Goal: Find contact information: Find contact information

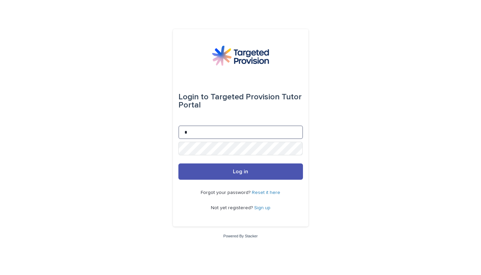
click at [194, 133] on input "*" at bounding box center [240, 132] width 125 height 14
type input "**********"
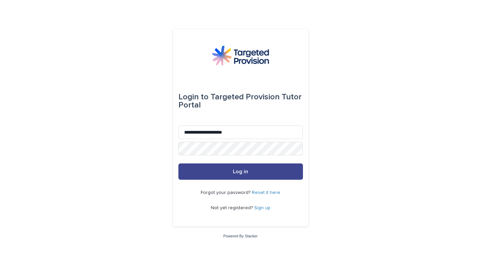
click at [237, 175] on button "Log in" at bounding box center [240, 171] width 125 height 16
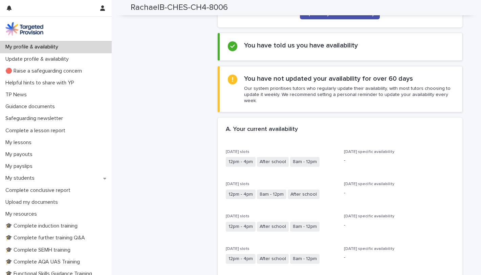
scroll to position [82, 0]
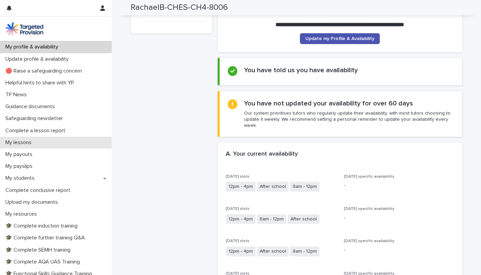
click at [35, 141] on p "My lessons" at bounding box center [20, 142] width 34 height 6
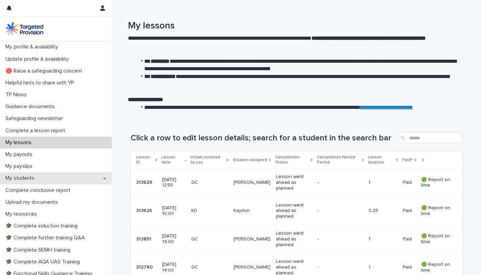
click at [33, 178] on p "My students" at bounding box center [21, 178] width 37 height 6
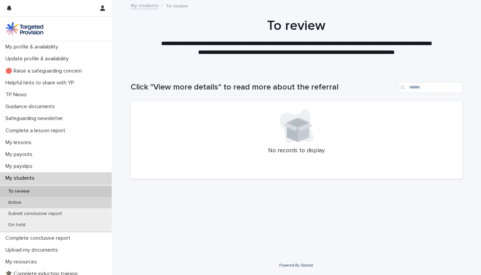
click at [17, 200] on p "Active" at bounding box center [15, 202] width 24 height 6
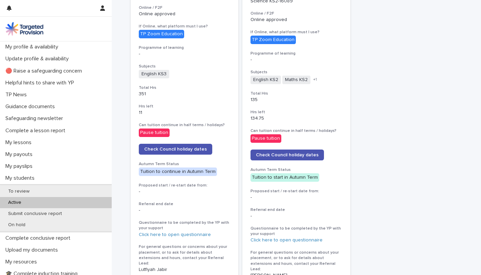
scroll to position [311, 0]
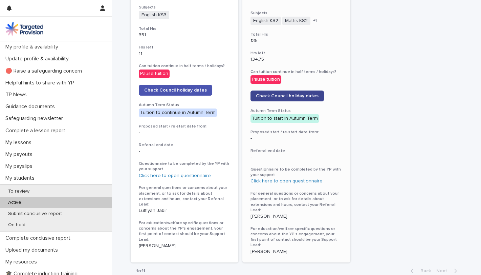
click at [299, 96] on span "Check Council holiday dates" at bounding box center [287, 95] width 63 height 5
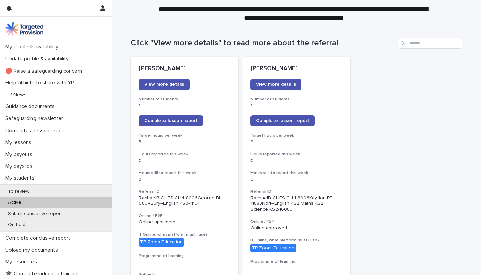
scroll to position [43, 0]
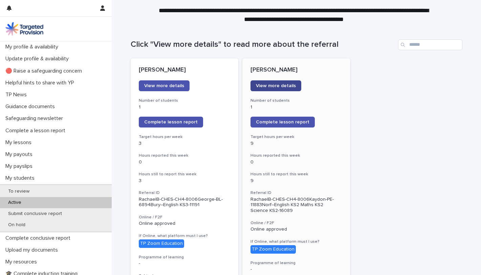
click at [284, 84] on span "View more details" at bounding box center [276, 85] width 40 height 5
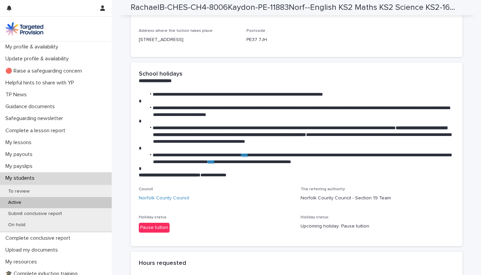
scroll to position [996, 0]
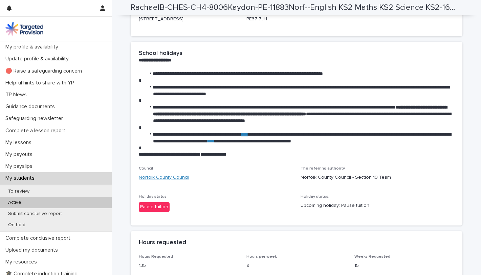
click at [170, 181] on link "Norfolk County Council" at bounding box center [164, 177] width 50 height 7
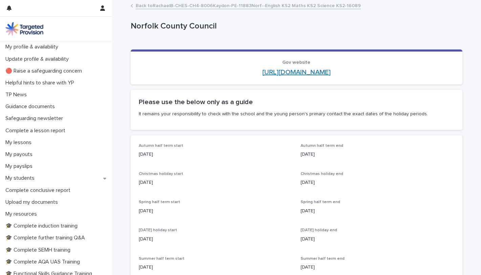
click at [305, 72] on link "http://www.norfolk.gov.uk/" at bounding box center [296, 72] width 68 height 7
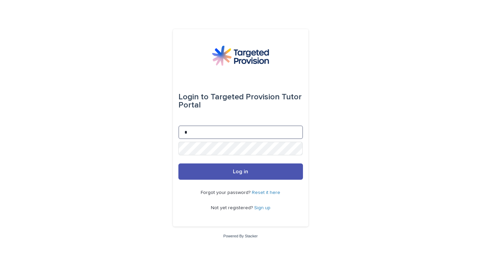
click at [191, 132] on input "*" at bounding box center [240, 132] width 125 height 14
type input "**********"
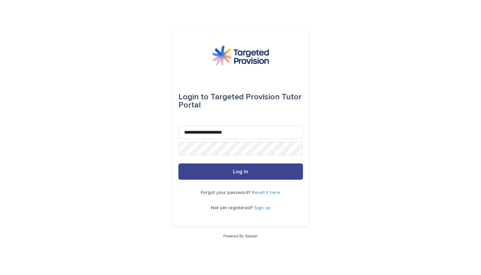
click at [236, 174] on span "Log in" at bounding box center [240, 171] width 15 height 5
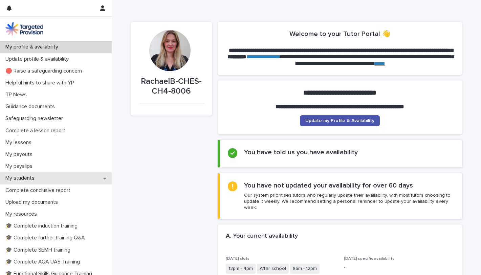
click at [36, 177] on p "My students" at bounding box center [21, 178] width 37 height 6
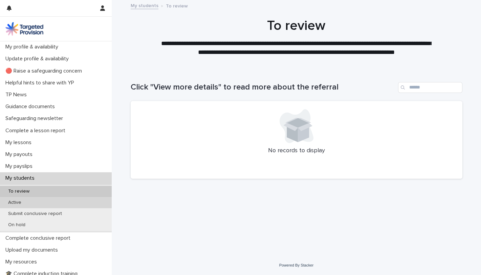
click at [16, 201] on p "Active" at bounding box center [15, 202] width 24 height 6
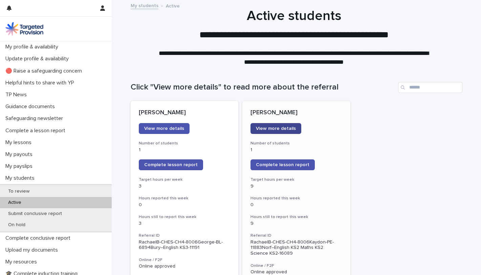
click at [276, 125] on link "View more details" at bounding box center [275, 128] width 51 height 11
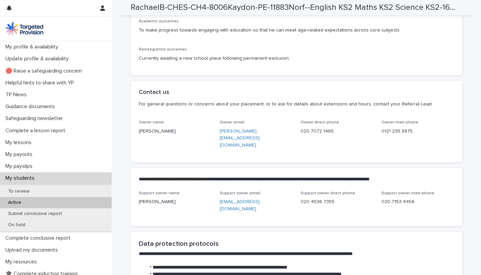
scroll to position [1526, 0]
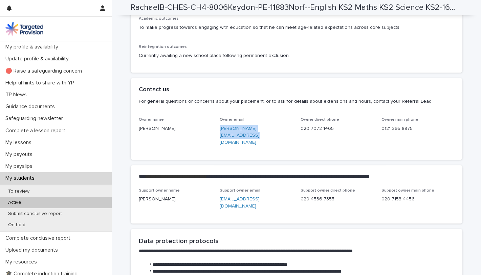
drag, startPoint x: 216, startPoint y: 140, endPoint x: 280, endPoint y: 147, distance: 64.3
click at [280, 147] on div "Owner name Louisa Fraulo Owner email louisa@targetedprovision.com Owner direct …" at bounding box center [296, 134] width 315 height 34
drag, startPoint x: 280, startPoint y: 147, endPoint x: 262, endPoint y: 141, distance: 18.7
copy link "louisa@targetedprovision.com"
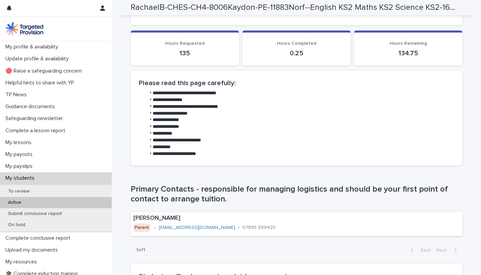
scroll to position [12, 0]
